Goal: Transaction & Acquisition: Purchase product/service

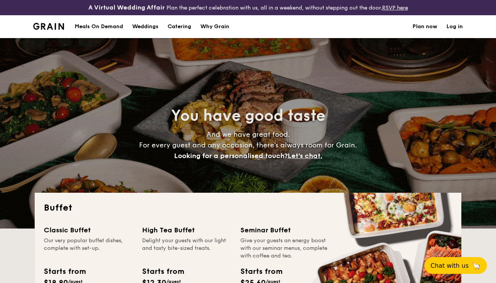
select select
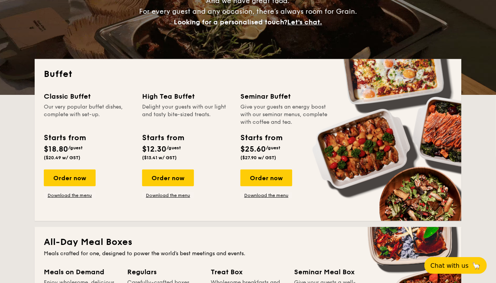
scroll to position [152, 0]
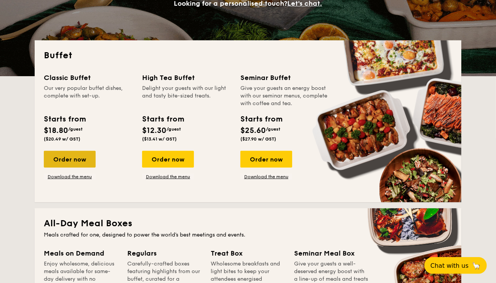
click at [77, 159] on div "Order now" at bounding box center [70, 159] width 52 height 17
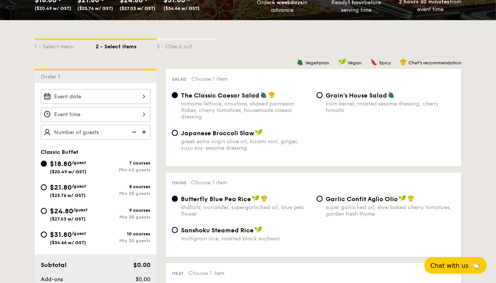
scroll to position [190, 0]
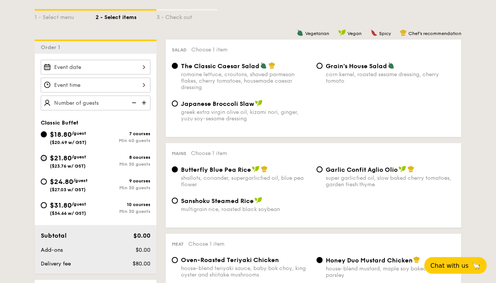
click at [42, 155] on input "$21.80 /guest ($23.76 w/ GST) 8 courses Min 30 guests" at bounding box center [44, 158] width 6 height 6
radio input "true"
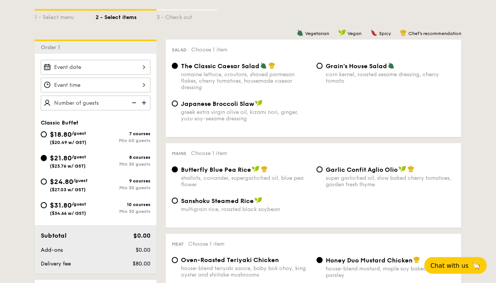
radio input "true"
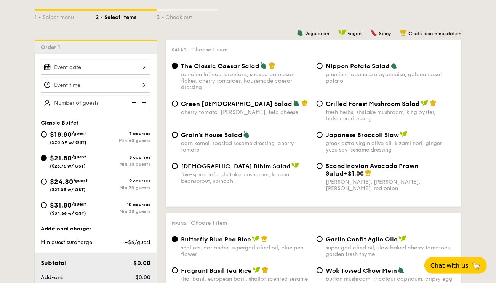
click at [132, 104] on img at bounding box center [133, 103] width 11 height 14
type input "20 guests"
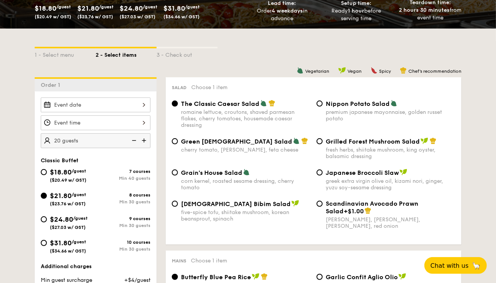
scroll to position [152, 0]
